Goal: Task Accomplishment & Management: Manage account settings

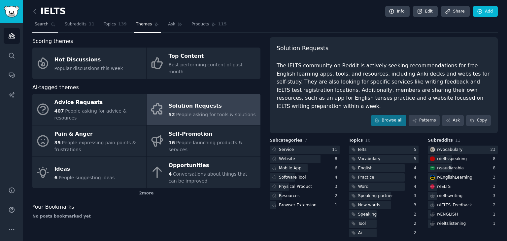
click at [46, 25] on span "Search" at bounding box center [42, 24] width 14 height 6
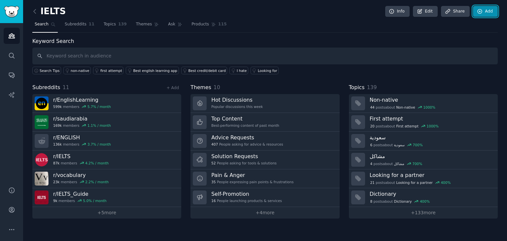
click at [489, 14] on link "Add" at bounding box center [485, 11] width 25 height 11
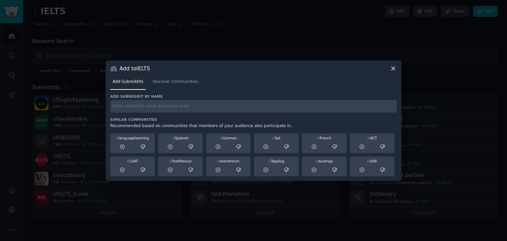
click at [396, 71] on icon at bounding box center [393, 68] width 7 height 7
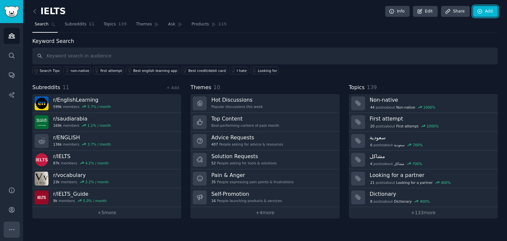
click at [17, 223] on button "More" at bounding box center [12, 229] width 16 height 16
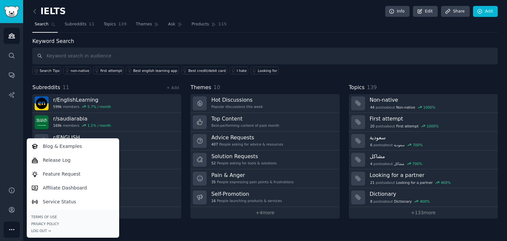
click at [114, 45] on div "Keyword Search Search Tips non-native first attempt Best english learning app B…" at bounding box center [264, 55] width 465 height 37
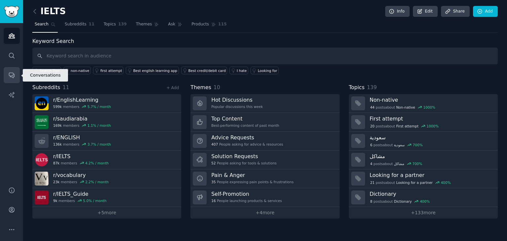
click at [15, 69] on link "Conversations" at bounding box center [12, 75] width 16 height 16
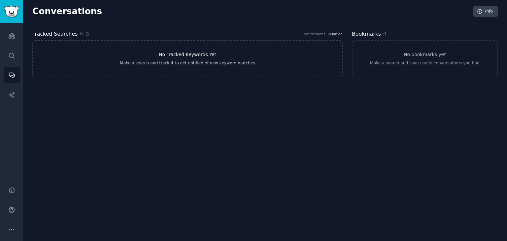
click at [272, 59] on link "No Tracked Keywords Yet Make a search and track it to get notified of new keywo…" at bounding box center [187, 58] width 310 height 37
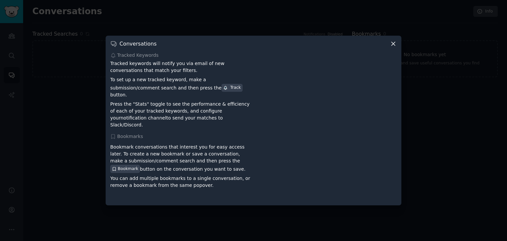
click at [392, 47] on icon at bounding box center [393, 43] width 7 height 7
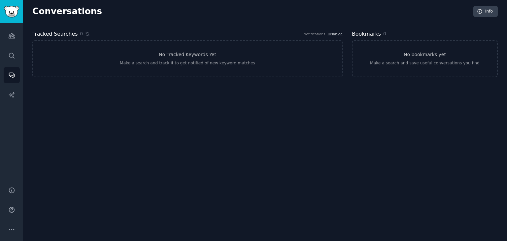
click at [392, 50] on link "No bookmarks yet Make a search and save useful conversations you find" at bounding box center [425, 58] width 146 height 37
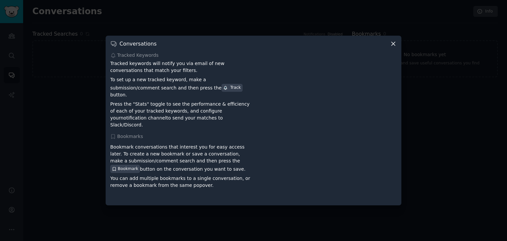
click at [397, 50] on div "Conversations Tracked Keywords Tracked keywords will notify you via email of ne…" at bounding box center [254, 120] width 296 height 169
click at [387, 45] on div "Conversations" at bounding box center [253, 43] width 286 height 7
click at [395, 47] on icon at bounding box center [393, 43] width 7 height 7
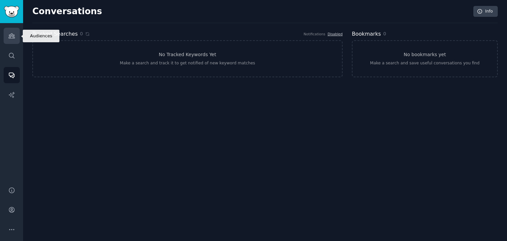
click at [8, 43] on link "Audiences" at bounding box center [12, 36] width 16 height 16
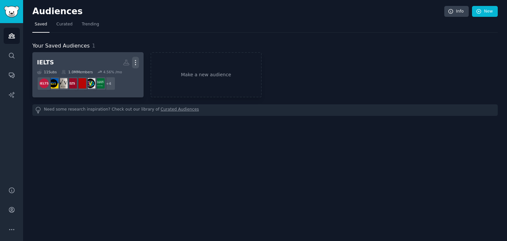
click at [136, 62] on icon "button" at bounding box center [135, 62] width 7 height 7
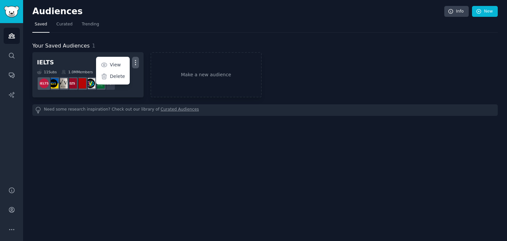
click at [120, 36] on div "Your Saved Audiences 1 IELTS More View Delete 11 Sub s 1.0M Members 4.56 % /mo …" at bounding box center [264, 74] width 465 height 83
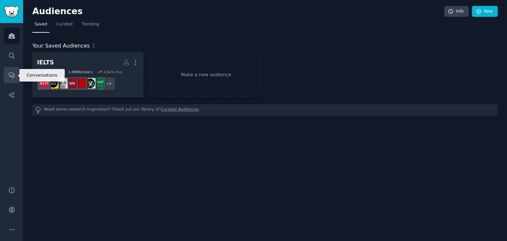
click at [12, 73] on icon "Sidebar" at bounding box center [11, 75] width 5 height 5
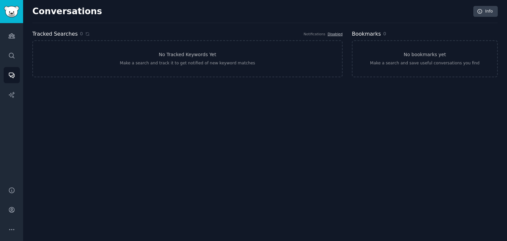
click at [318, 34] on div "Notifications" at bounding box center [315, 34] width 22 height 5
click at [316, 35] on div "Notifications" at bounding box center [315, 34] width 22 height 5
drag, startPoint x: 316, startPoint y: 35, endPoint x: 337, endPoint y: 35, distance: 20.5
click at [337, 35] on div "Notifications Disabled" at bounding box center [323, 34] width 39 height 5
click at [335, 34] on link "Disabled" at bounding box center [334, 34] width 15 height 4
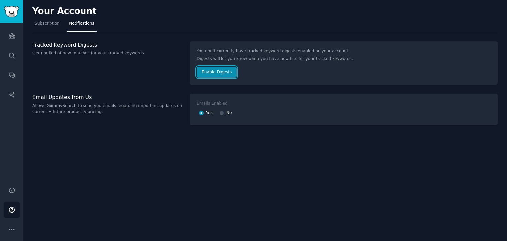
click at [209, 74] on button "Enable Digests" at bounding box center [217, 72] width 40 height 11
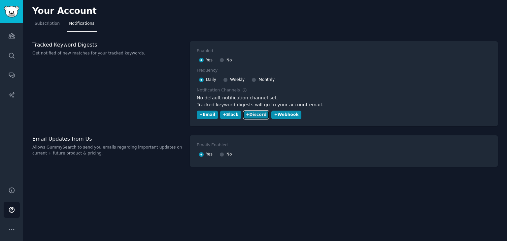
click at [246, 114] on div "+ Discord" at bounding box center [256, 115] width 20 height 6
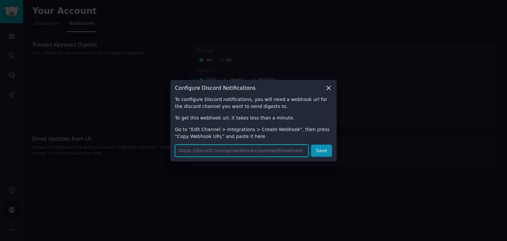
click at [236, 154] on input "url" at bounding box center [242, 151] width 134 height 12
paste input "[URL][DOMAIN_NAME]"
type input "[URL][DOMAIN_NAME]"
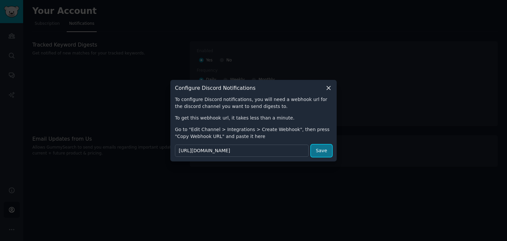
click at [319, 153] on button "Save" at bounding box center [321, 151] width 21 height 12
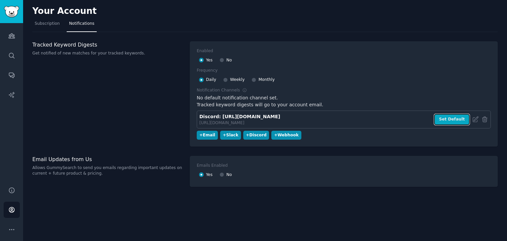
click at [445, 119] on button "Set Default" at bounding box center [452, 119] width 36 height 11
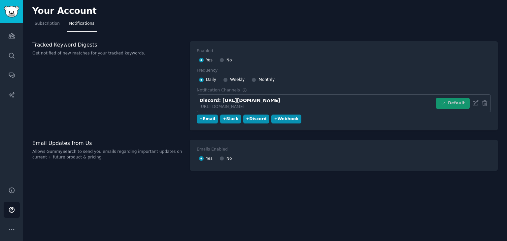
click at [124, 37] on div "Your Account Subscription Notifications Tracked Keyword Digests Get notified of…" at bounding box center [265, 120] width 484 height 241
click at [54, 25] on span "Subscription" at bounding box center [47, 24] width 25 height 6
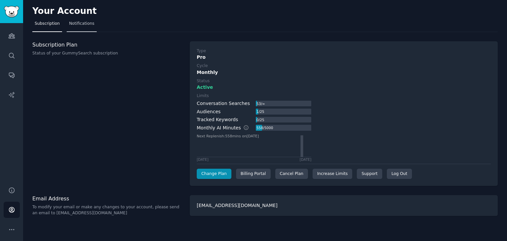
click at [81, 24] on span "Notifications" at bounding box center [81, 24] width 25 height 6
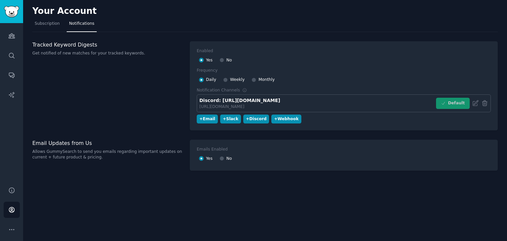
click at [102, 64] on div "Tracked Keyword Digests Get notified of new matches for your tracked keywords." at bounding box center [107, 85] width 150 height 89
click at [51, 43] on h3 "Tracked Keyword Digests" at bounding box center [107, 44] width 150 height 7
click at [55, 57] on div "Tracked Keyword Digests Get notified of new matches for your tracked keywords." at bounding box center [107, 85] width 150 height 89
click at [12, 76] on icon "Sidebar" at bounding box center [11, 75] width 5 height 5
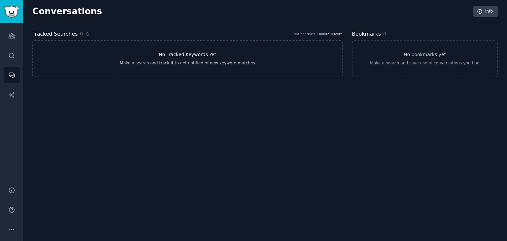
click at [139, 49] on link "No Tracked Keywords Yet Make a search and track it to get notified of new keywo…" at bounding box center [187, 58] width 310 height 37
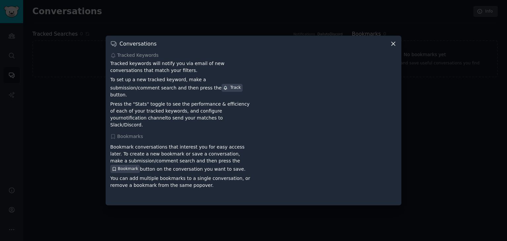
click at [140, 28] on div at bounding box center [253, 120] width 507 height 241
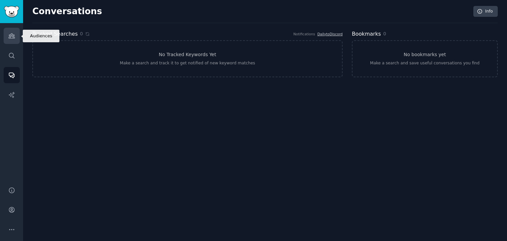
click at [9, 39] on icon "Sidebar" at bounding box center [11, 35] width 7 height 7
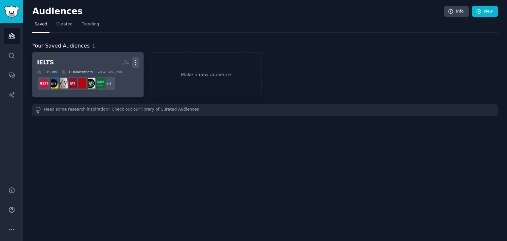
click at [138, 61] on icon "button" at bounding box center [135, 62] width 7 height 7
click at [87, 57] on h2 "IELTS Custom Audience More View Delete" at bounding box center [88, 63] width 102 height 12
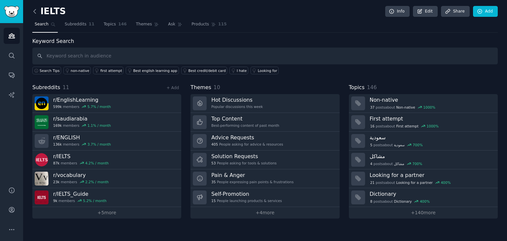
click at [37, 15] on icon at bounding box center [34, 11] width 7 height 7
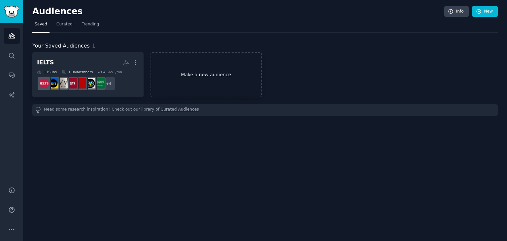
click at [218, 78] on link "Make a new audience" at bounding box center [205, 74] width 111 height 45
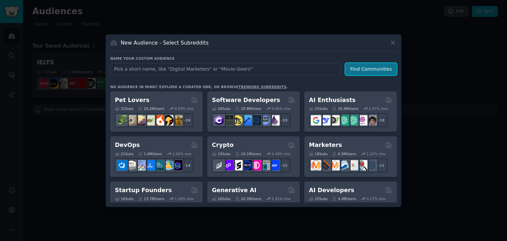
click at [352, 70] on button "Find Communities" at bounding box center [370, 69] width 51 height 12
click at [219, 60] on h3 "Name your custom audience" at bounding box center [253, 58] width 286 height 5
click at [211, 59] on h3 "Name your custom audience" at bounding box center [253, 58] width 286 height 5
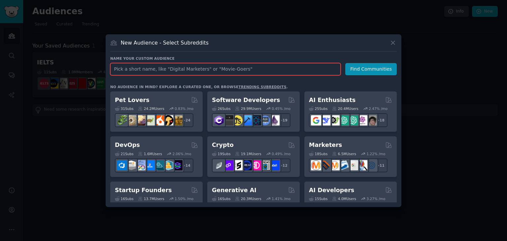
click at [208, 68] on input "text" at bounding box center [225, 69] width 230 height 12
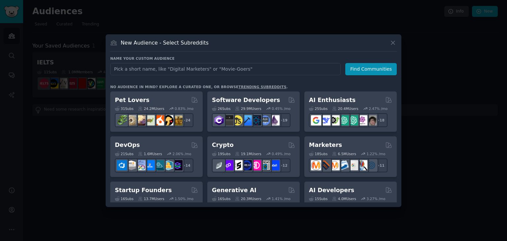
click at [232, 19] on div at bounding box center [253, 120] width 507 height 241
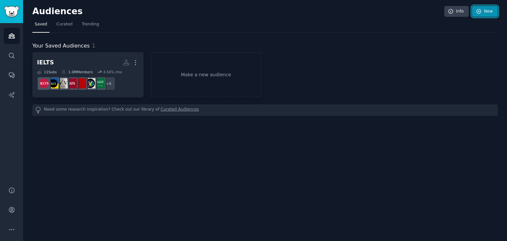
click at [486, 8] on link "New" at bounding box center [485, 11] width 26 height 11
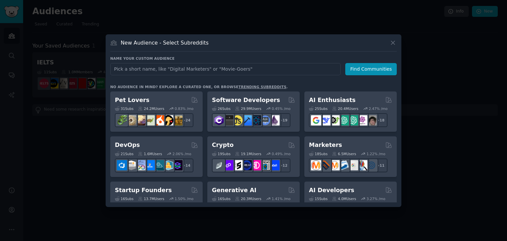
click at [325, 21] on div at bounding box center [253, 120] width 507 height 241
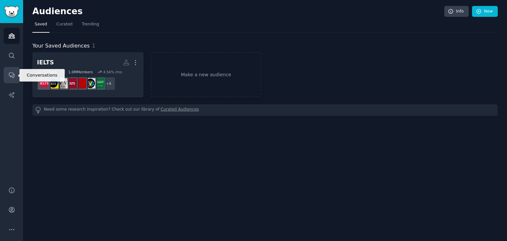
click at [6, 79] on link "Conversations" at bounding box center [12, 75] width 16 height 16
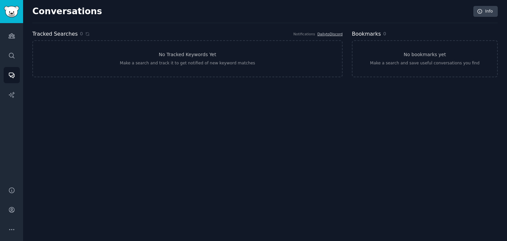
click at [305, 35] on div "Notifications" at bounding box center [304, 34] width 22 height 5
click at [331, 32] on link "Daily to Discord" at bounding box center [329, 34] width 25 height 4
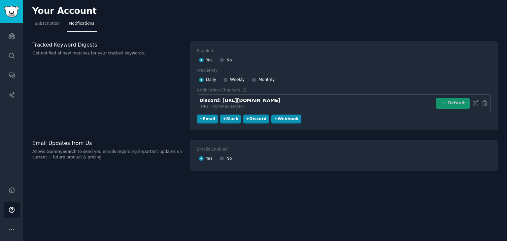
click at [484, 107] on div "Discord: [URL][DOMAIN_NAME] [URL][DOMAIN_NAME] Default" at bounding box center [344, 103] width 294 height 18
drag, startPoint x: 484, startPoint y: 107, endPoint x: 463, endPoint y: 98, distance: 23.2
click at [463, 98] on div "Discord: [URL][DOMAIN_NAME] [URL][DOMAIN_NAME] Default" at bounding box center [344, 103] width 294 height 18
click at [463, 98] on div "Default" at bounding box center [453, 103] width 34 height 11
click at [280, 103] on div "Discord: [URL][DOMAIN_NAME]" at bounding box center [239, 100] width 81 height 7
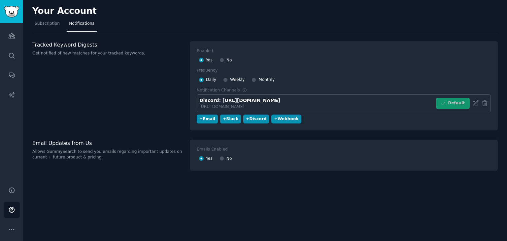
click at [280, 103] on div "Discord: [URL][DOMAIN_NAME]" at bounding box center [239, 100] width 81 height 7
click at [476, 103] on icon at bounding box center [475, 102] width 5 height 5
click at [288, 52] on label "Enabled" at bounding box center [294, 51] width 194 height 6
click at [475, 104] on icon at bounding box center [475, 103] width 7 height 7
click at [475, 107] on div "Discord: [URL][DOMAIN_NAME] [URL][DOMAIN_NAME] Default" at bounding box center [344, 103] width 294 height 18
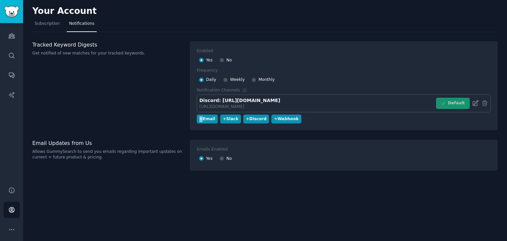
click at [475, 105] on div "Discord: [URL][DOMAIN_NAME] [URL][DOMAIN_NAME] Default" at bounding box center [344, 103] width 294 height 18
click at [481, 102] on icon at bounding box center [484, 103] width 7 height 7
